Goal: Task Accomplishment & Management: Complete application form

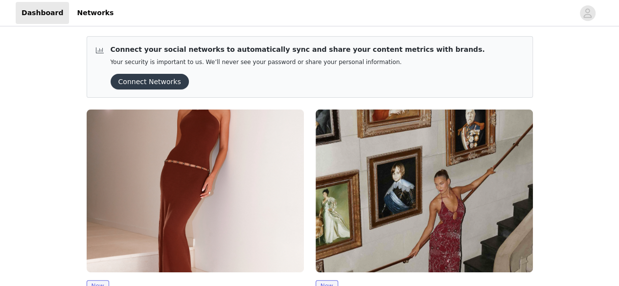
scroll to position [127, 0]
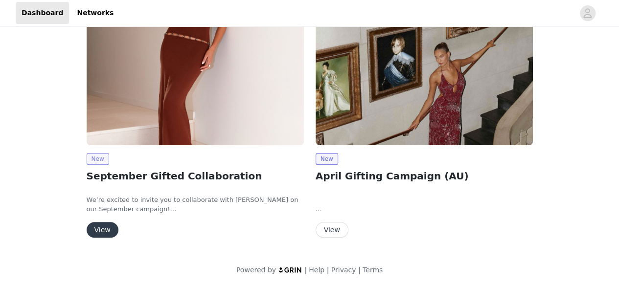
click at [97, 156] on span "New" at bounding box center [98, 159] width 23 height 12
click at [101, 229] on button "View" at bounding box center [103, 230] width 32 height 16
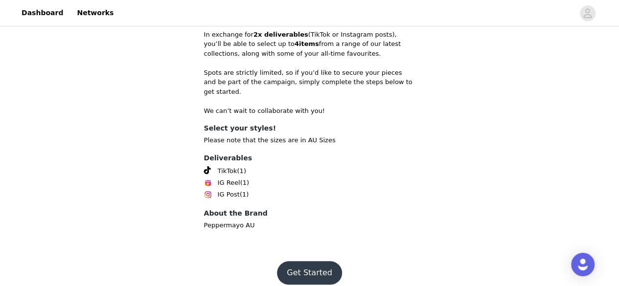
click at [330, 269] on button "Get Started" at bounding box center [309, 272] width 65 height 23
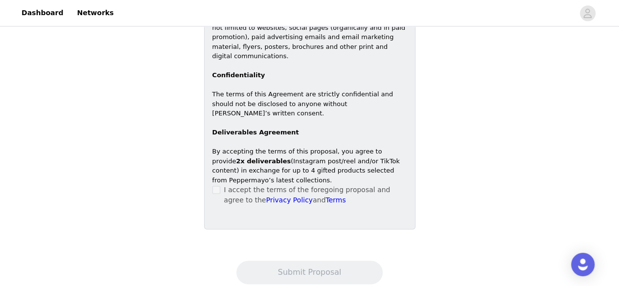
scroll to position [604, 0]
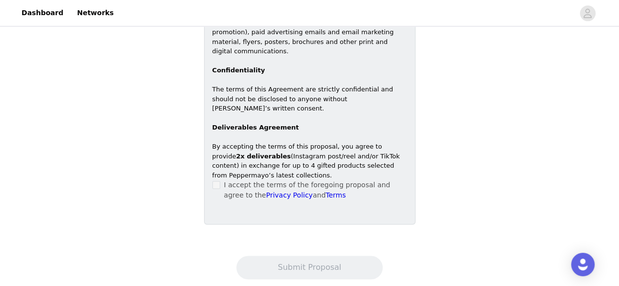
click at [236, 180] on p "I accept the terms of the foregoing proposal and agree to the Privacy Policy an…" at bounding box center [315, 190] width 183 height 21
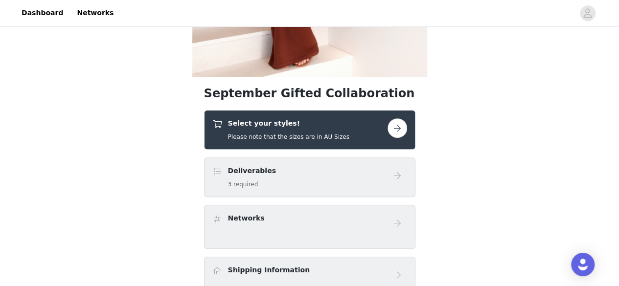
scroll to position [254, 0]
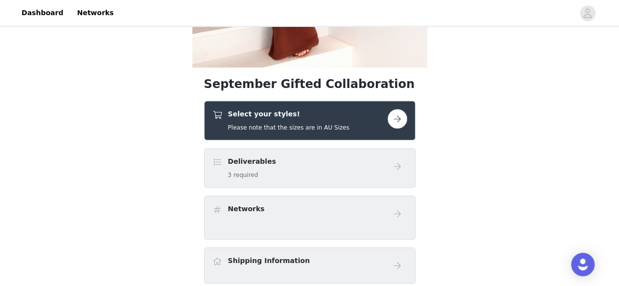
click at [277, 119] on h4 "Select your styles!" at bounding box center [288, 114] width 121 height 10
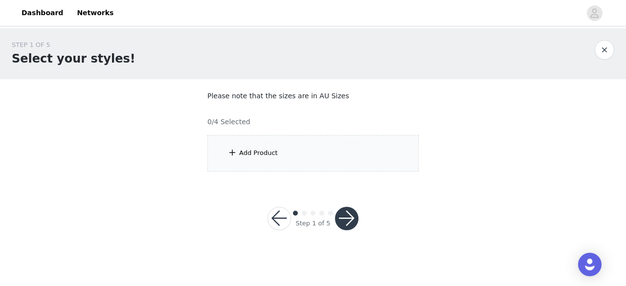
click at [394, 154] on div "Add Product" at bounding box center [312, 153] width 211 height 37
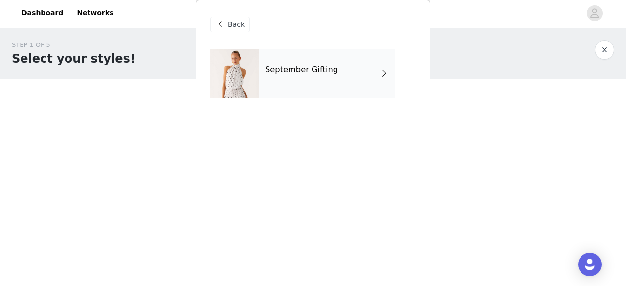
click at [346, 77] on div "September Gifting" at bounding box center [327, 73] width 136 height 49
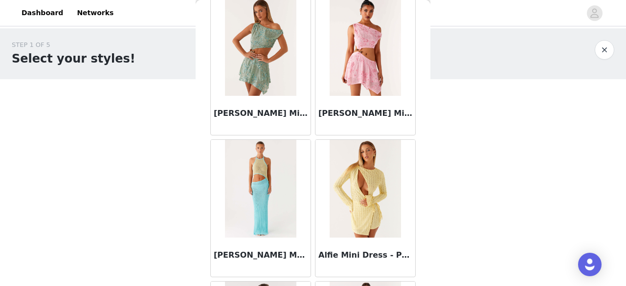
scroll to position [1208, 0]
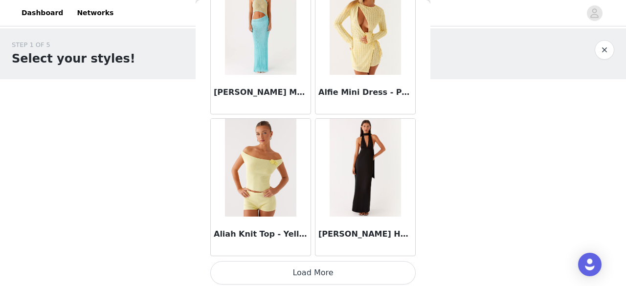
click at [318, 271] on button "Load More" at bounding box center [313, 272] width 206 height 23
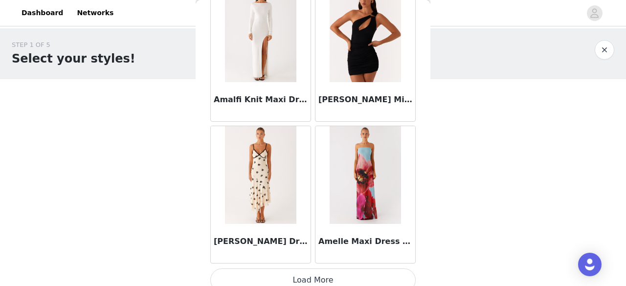
scroll to position [2623, 0]
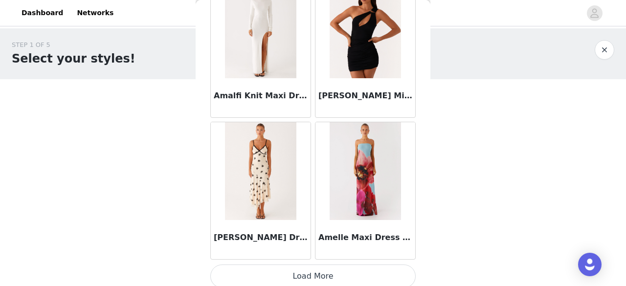
click at [305, 267] on button "Load More" at bounding box center [313, 276] width 206 height 23
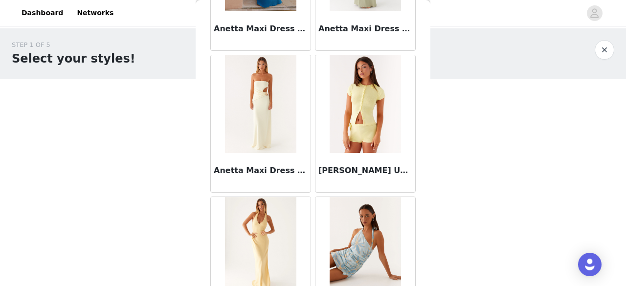
scroll to position [4039, 0]
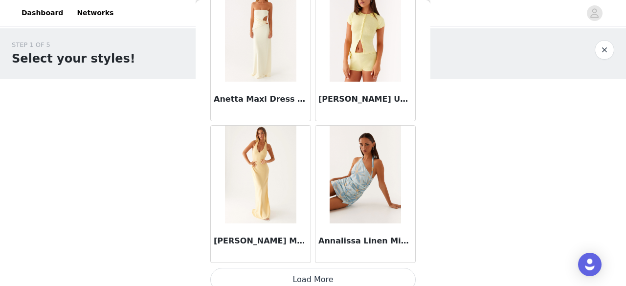
click at [314, 268] on button "Load More" at bounding box center [313, 279] width 206 height 23
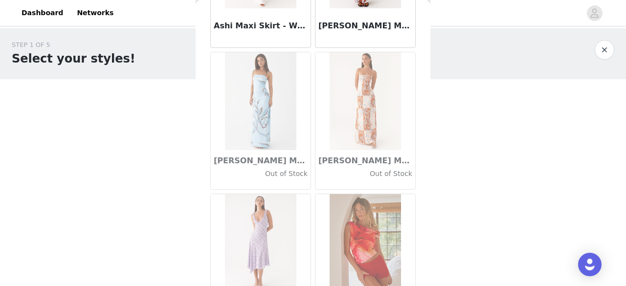
scroll to position [5455, 0]
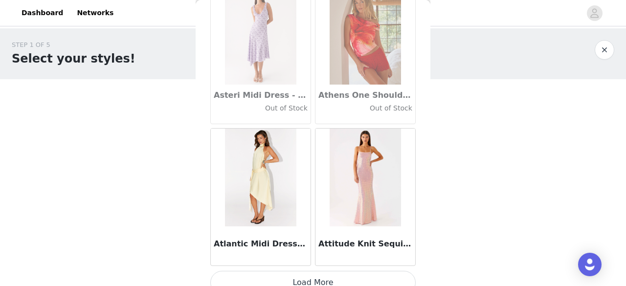
click at [366, 273] on button "Load More" at bounding box center [313, 282] width 206 height 23
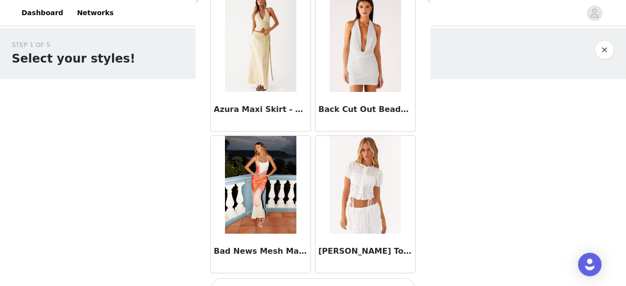
scroll to position [6870, 0]
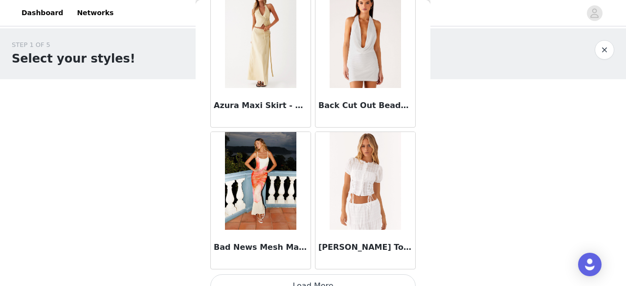
click at [367, 275] on button "Load More" at bounding box center [313, 286] width 206 height 23
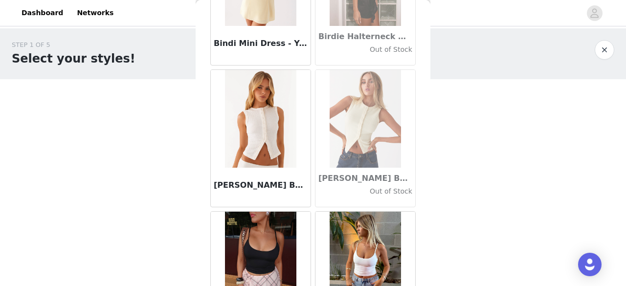
scroll to position [8286, 0]
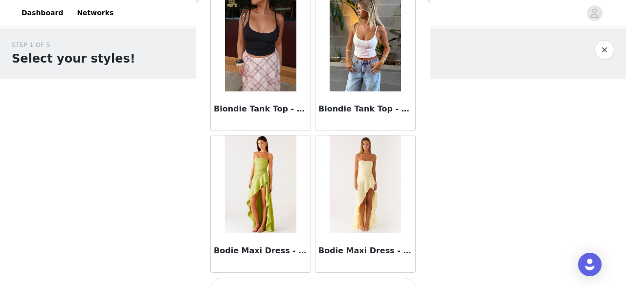
click at [317, 278] on button "Load More" at bounding box center [313, 289] width 206 height 23
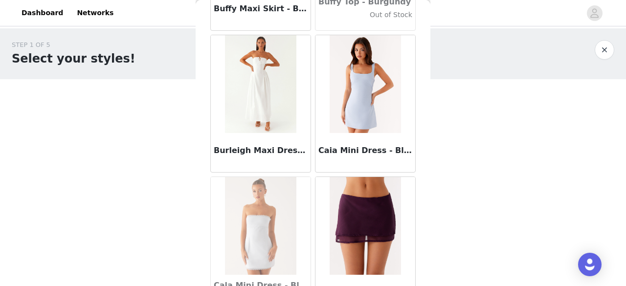
scroll to position [9702, 0]
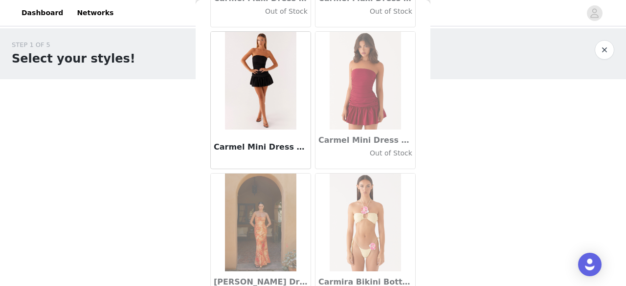
scroll to position [11118, 0]
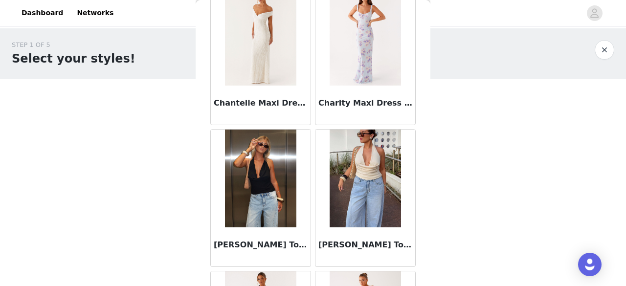
scroll to position [12533, 0]
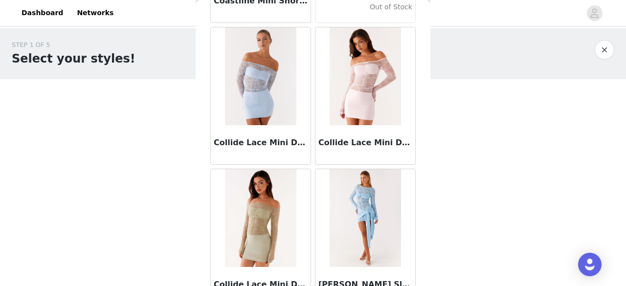
scroll to position [13949, 0]
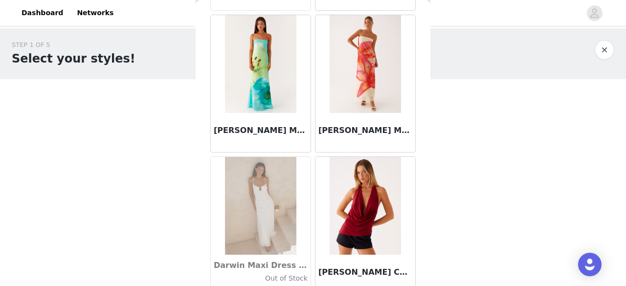
scroll to position [15365, 0]
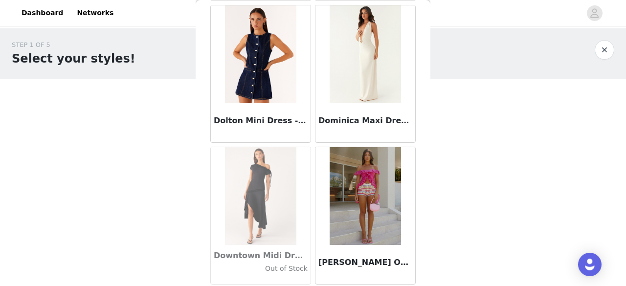
scroll to position [16780, 0]
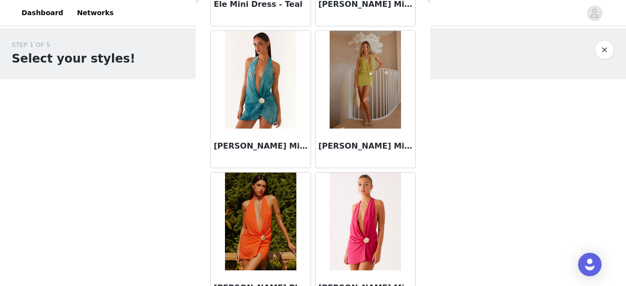
scroll to position [18196, 0]
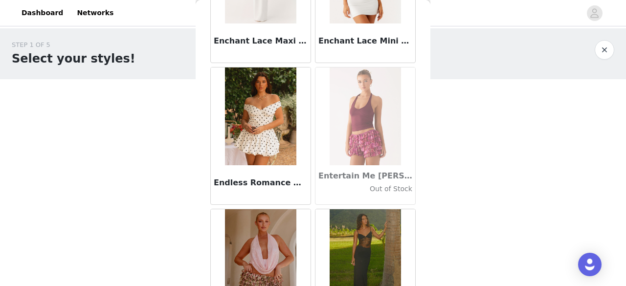
scroll to position [19612, 0]
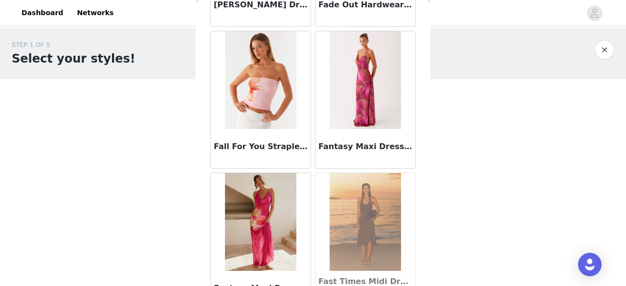
scroll to position [21028, 0]
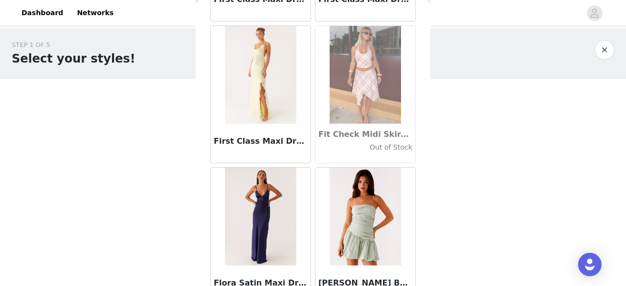
scroll to position [22443, 0]
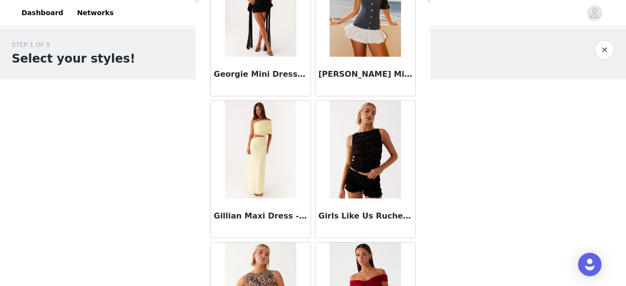
scroll to position [23859, 0]
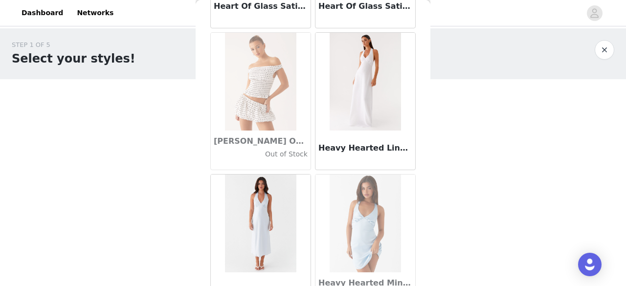
scroll to position [25275, 0]
